Goal: Transaction & Acquisition: Purchase product/service

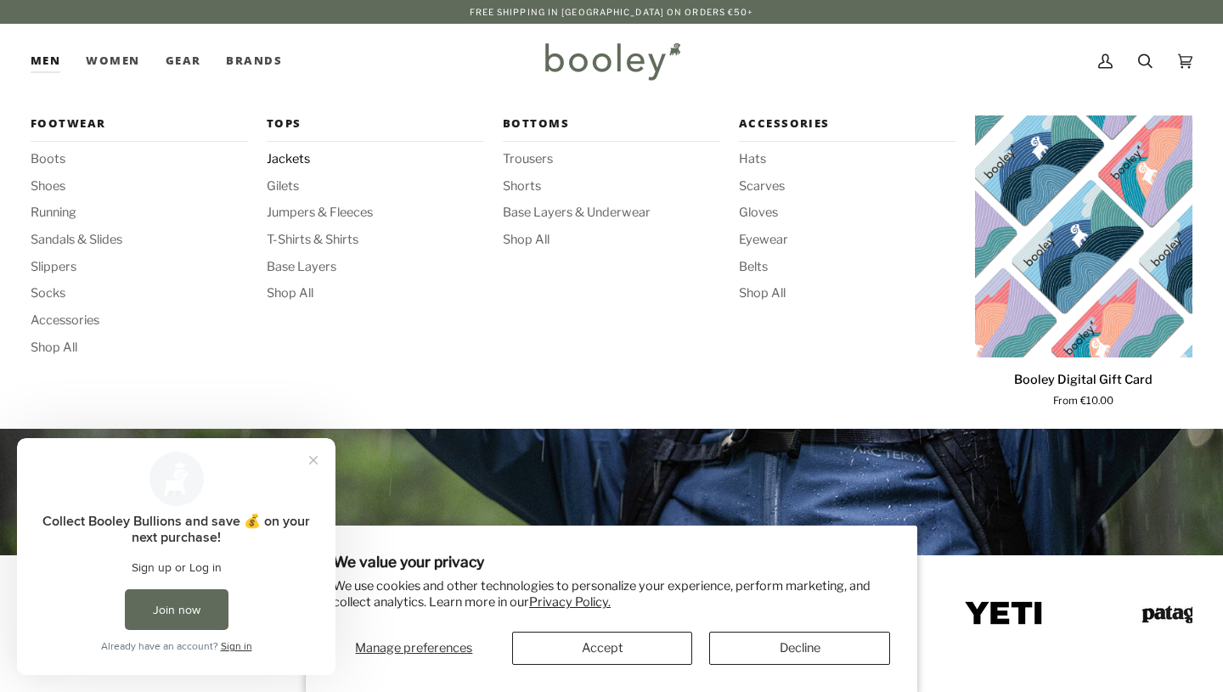
click at [282, 155] on span "Jackets" at bounding box center [375, 159] width 217 height 19
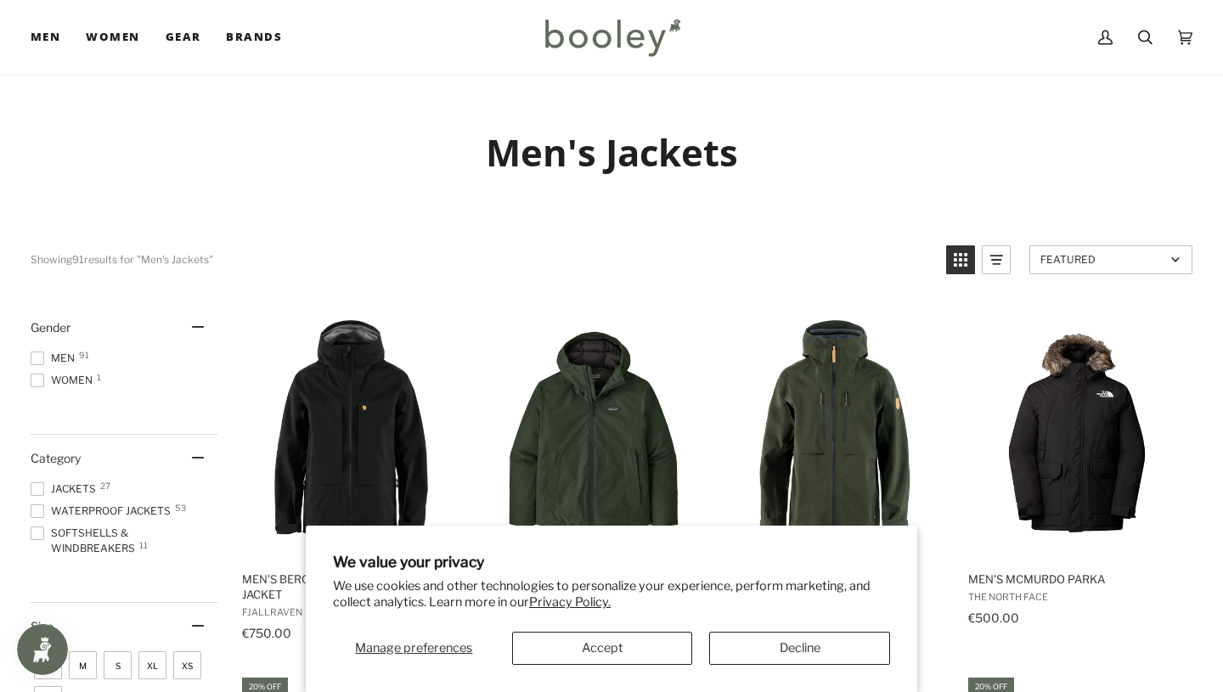
scroll to position [229, 0]
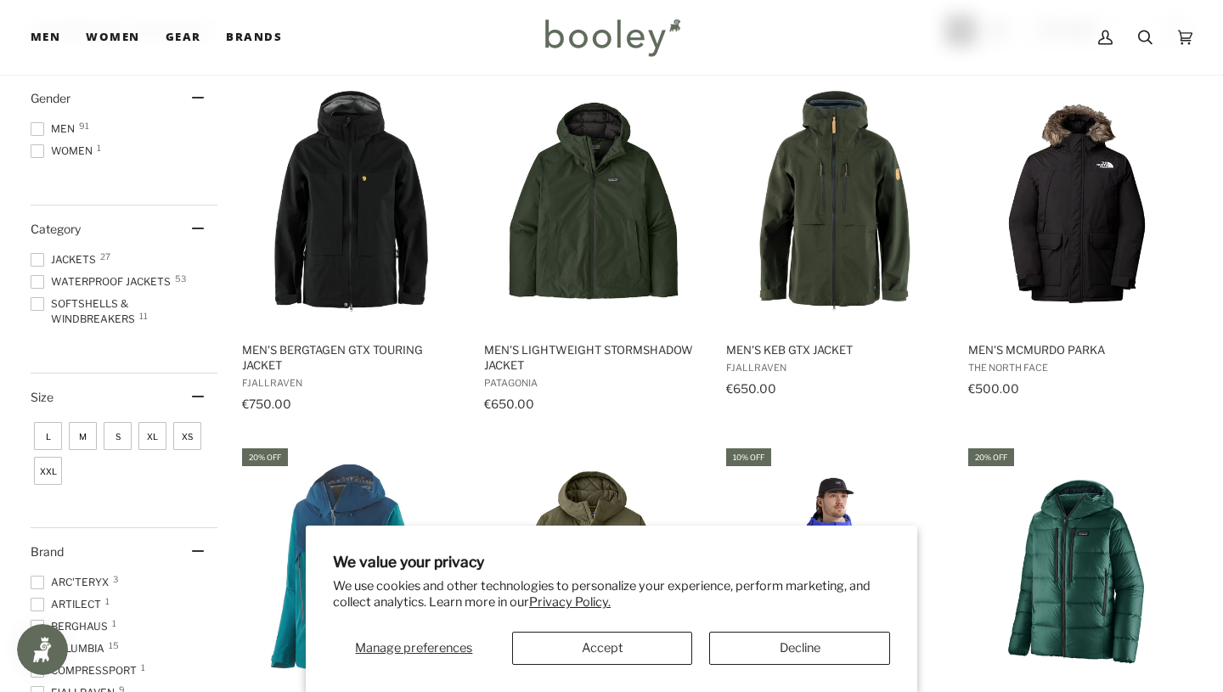
click at [56, 125] on span "Men 91" at bounding box center [55, 128] width 49 height 15
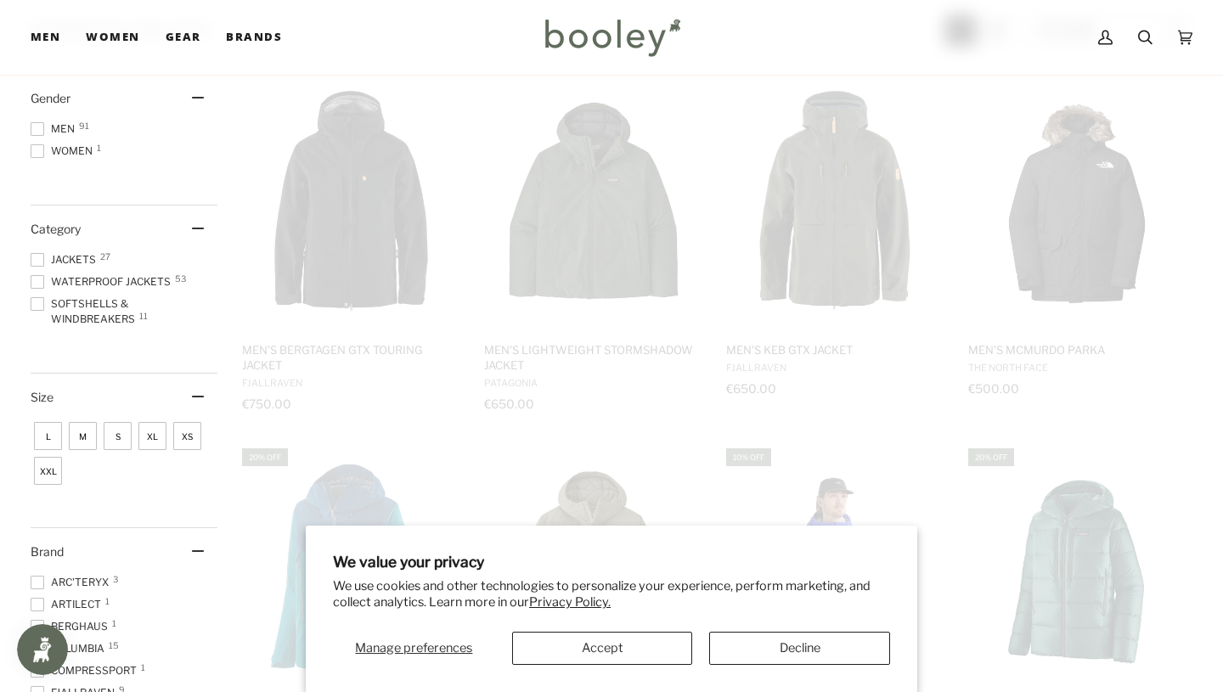
scroll to position [20, 0]
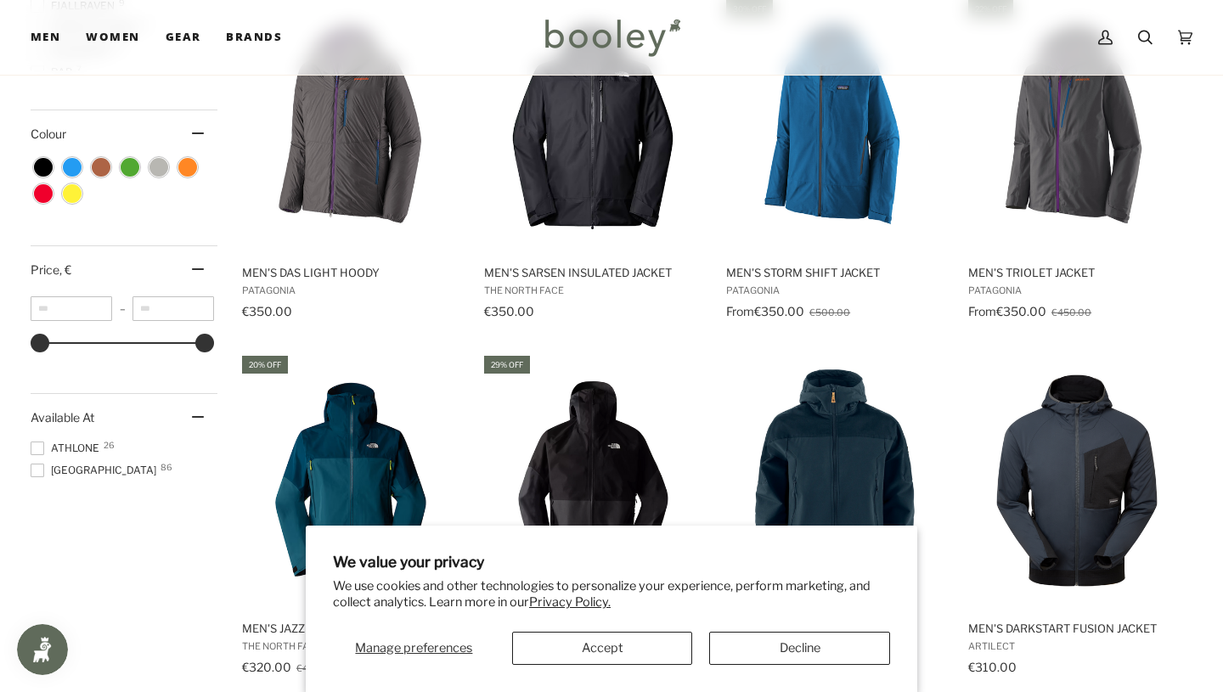
scroll to position [963, 0]
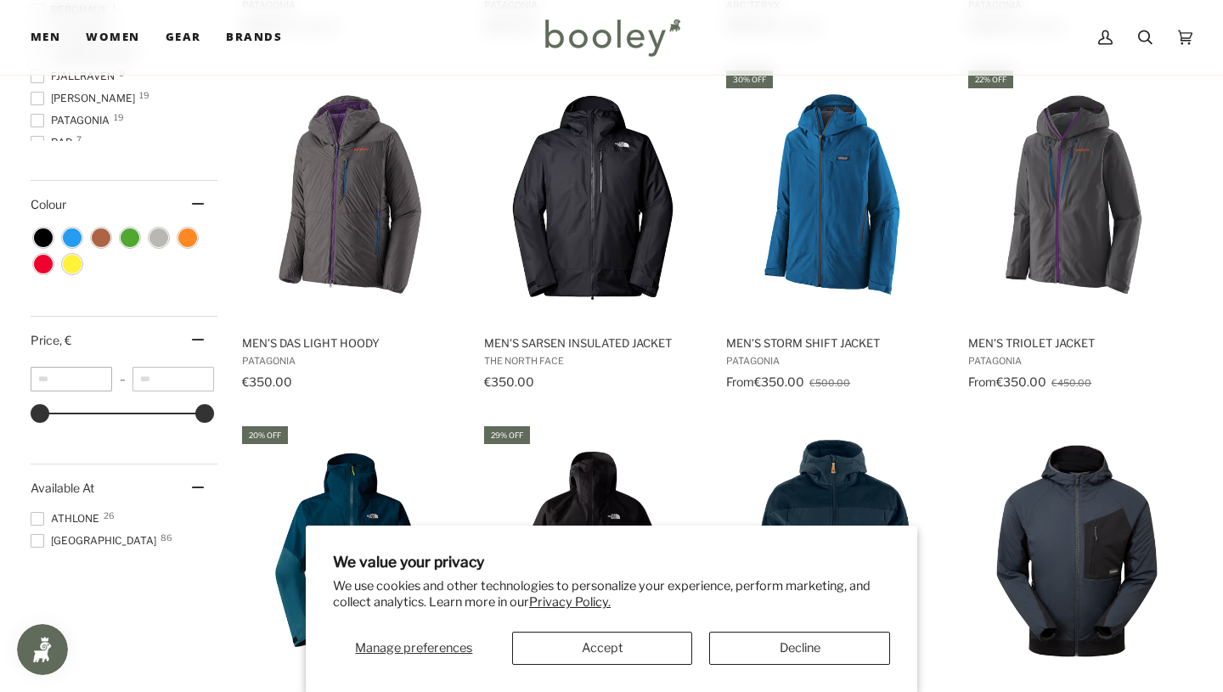
click at [67, 376] on input "**" at bounding box center [72, 379] width 82 height 25
type input "*"
type input "***"
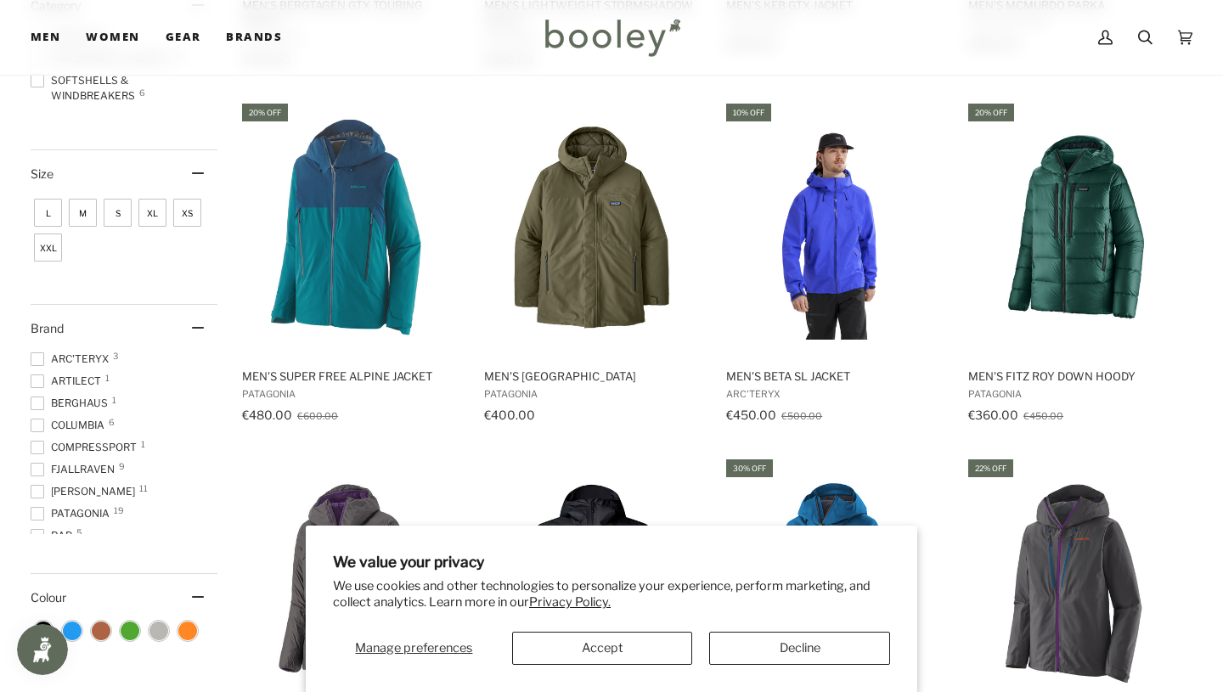
scroll to position [578, 0]
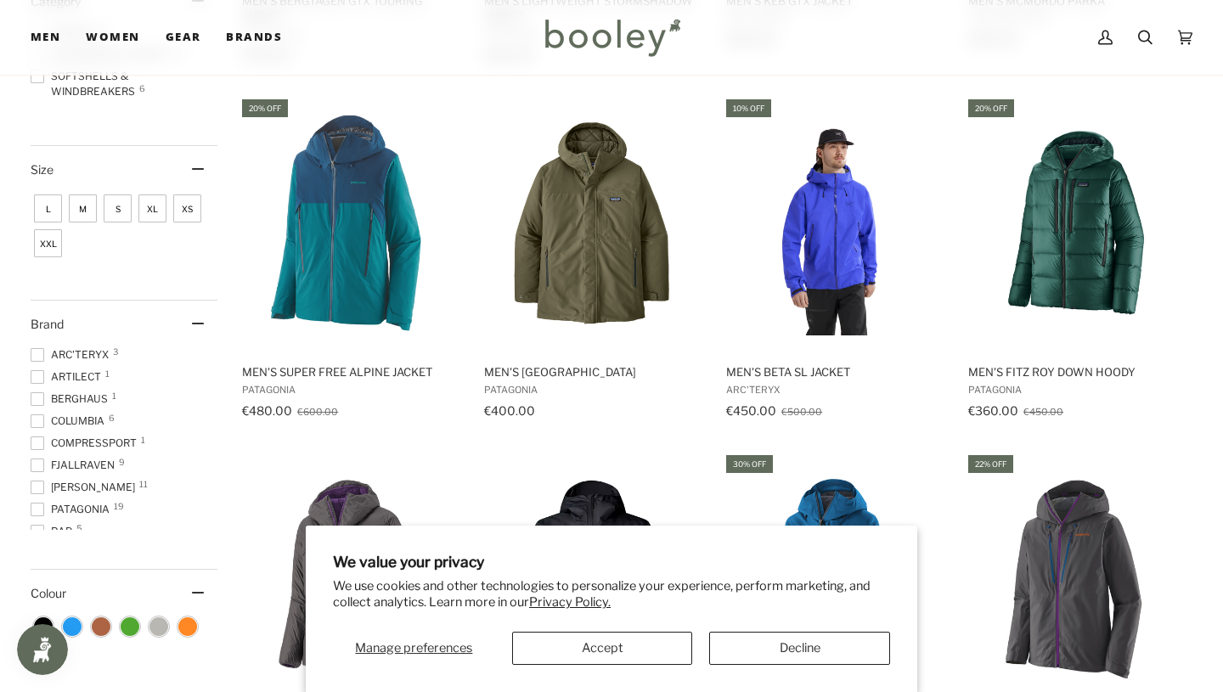
click at [46, 210] on span "L" at bounding box center [48, 209] width 28 height 28
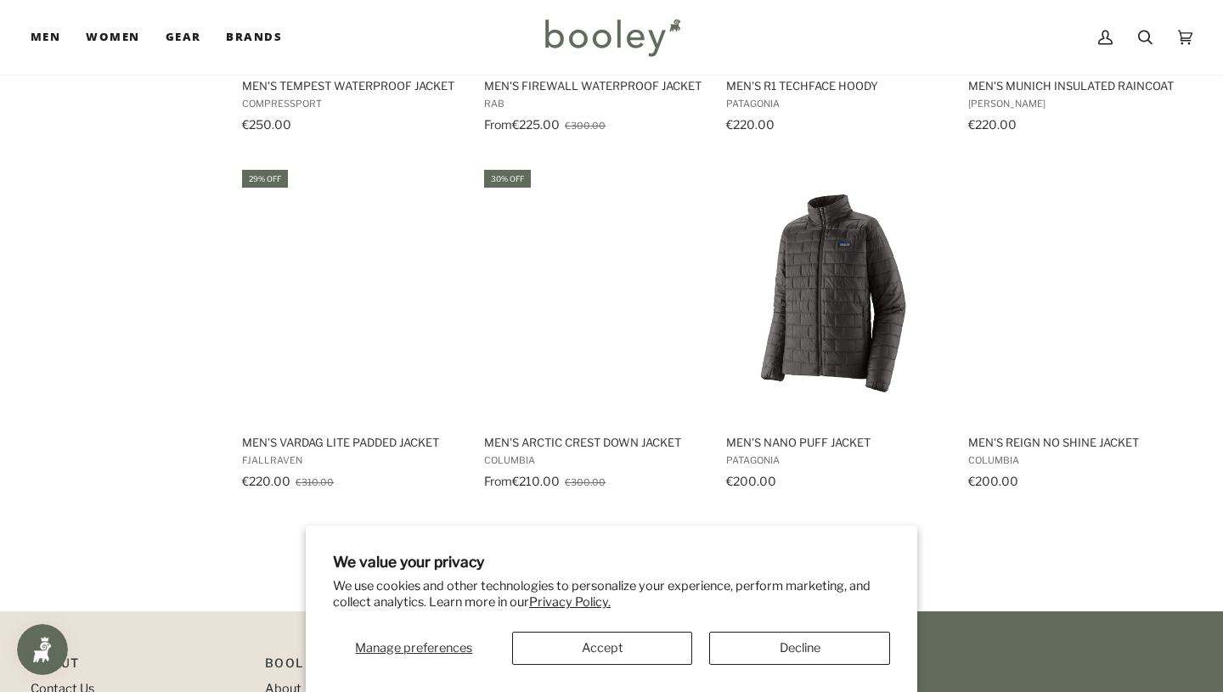
scroll to position [1714, 0]
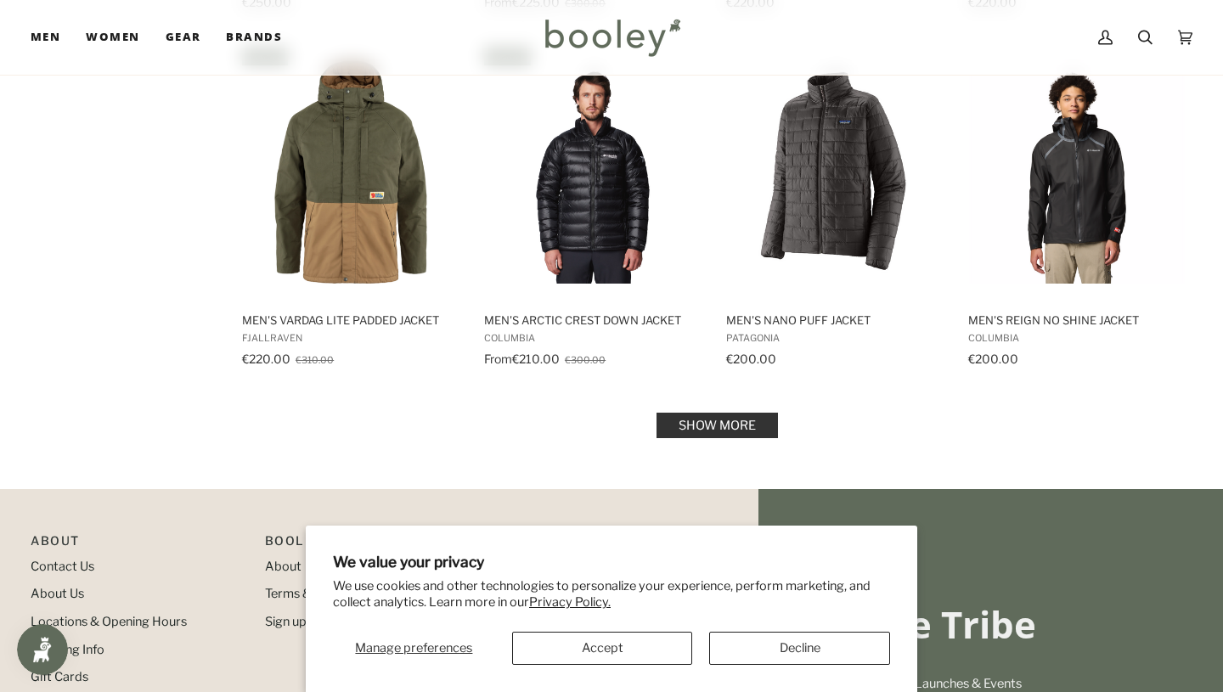
click at [700, 438] on link "Show more" at bounding box center [717, 425] width 121 height 25
